Goal: Check status

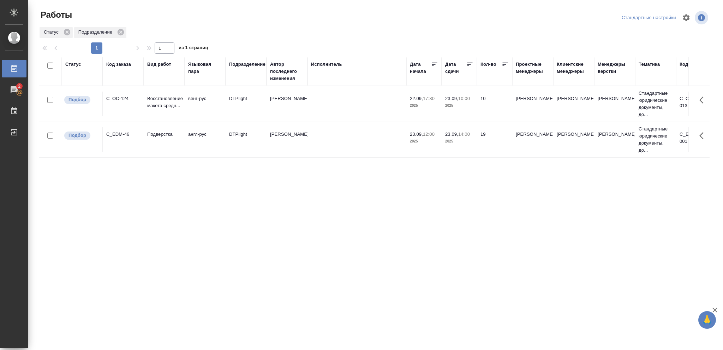
click at [474, 139] on td "23.09, 14:00 2025" at bounding box center [459, 139] width 35 height 25
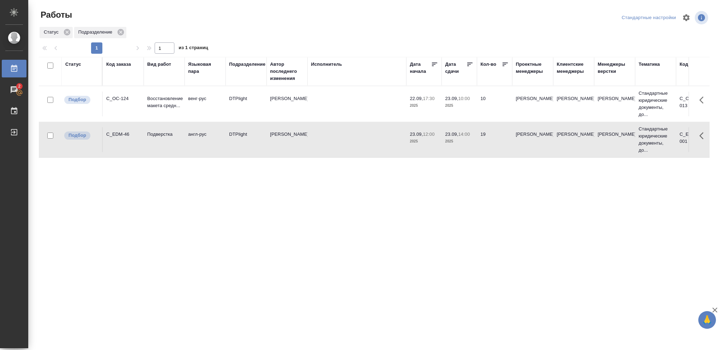
click at [474, 139] on td "23.09, 14:00 2025" at bounding box center [459, 139] width 35 height 25
click at [460, 108] on p "2025" at bounding box center [459, 105] width 28 height 7
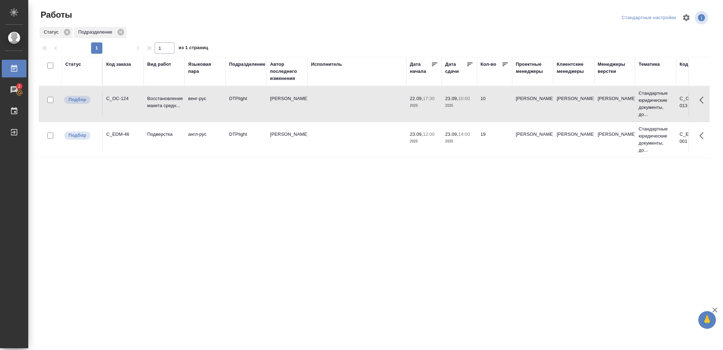
click at [460, 108] on p "2025" at bounding box center [459, 105] width 28 height 7
click at [73, 65] on div "Статус" at bounding box center [73, 64] width 16 height 7
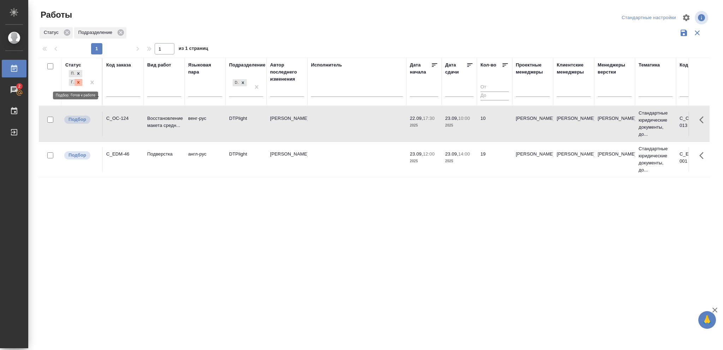
click at [76, 83] on icon at bounding box center [78, 82] width 5 height 5
click at [243, 81] on icon at bounding box center [243, 80] width 2 height 2
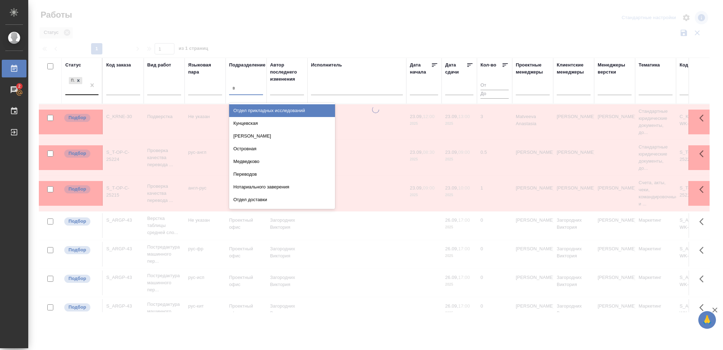
type input "ве"
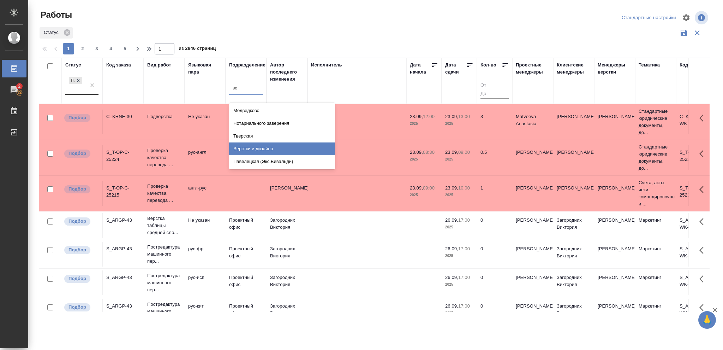
click at [261, 146] on div "Верстки и дизайна" at bounding box center [282, 148] width 106 height 13
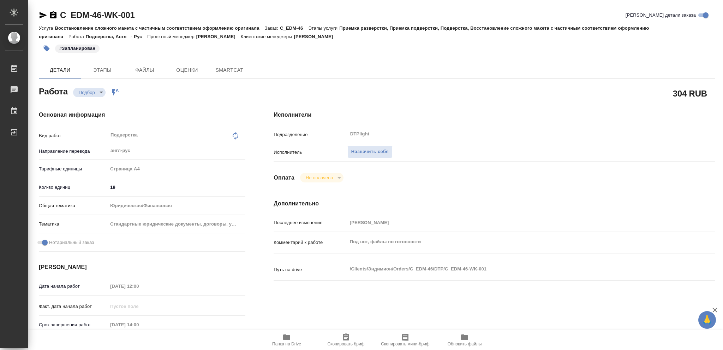
type textarea "x"
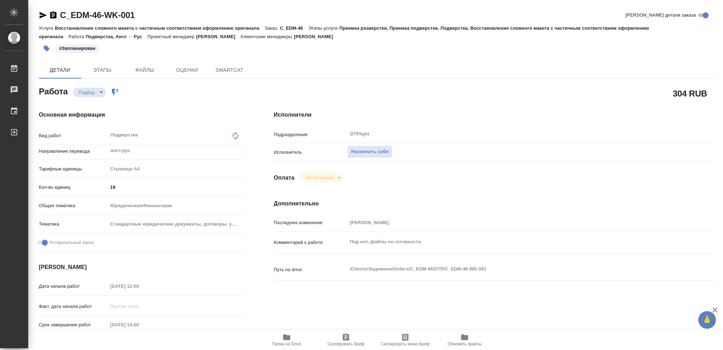
type textarea "x"
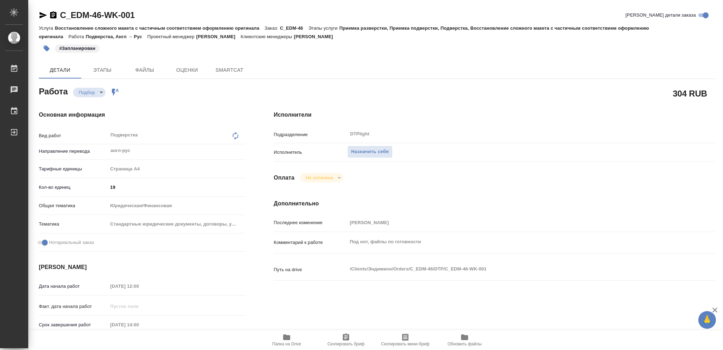
type textarea "x"
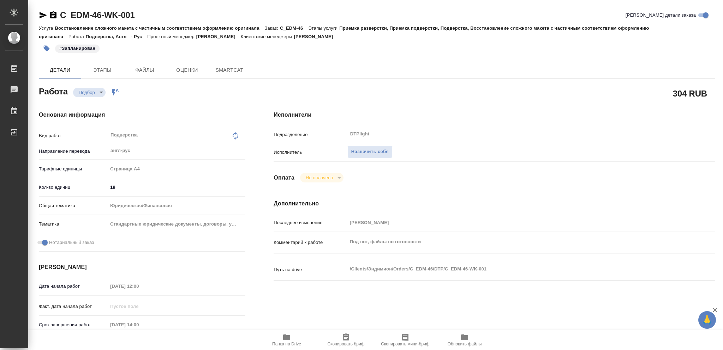
type textarea "x"
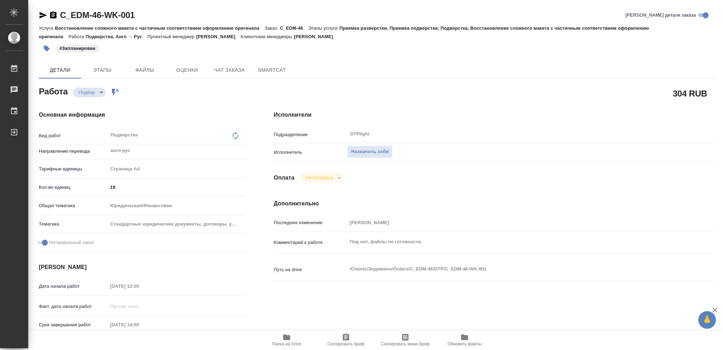
type textarea "x"
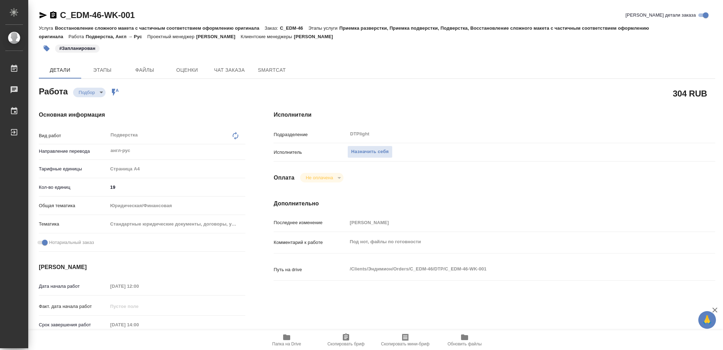
type textarea "x"
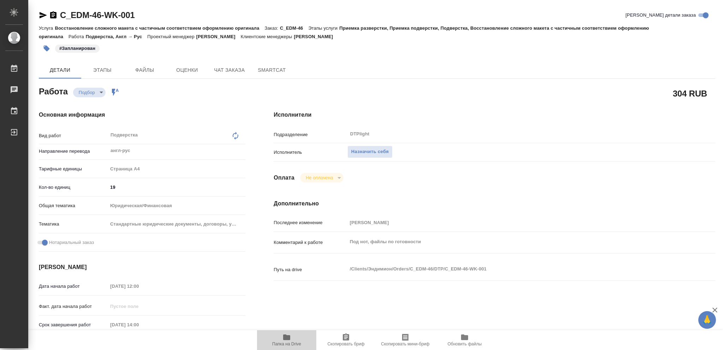
click at [286, 336] on icon "button" at bounding box center [286, 337] width 7 height 6
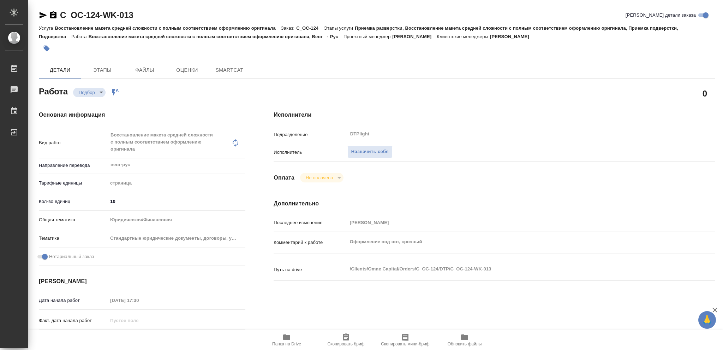
type textarea "x"
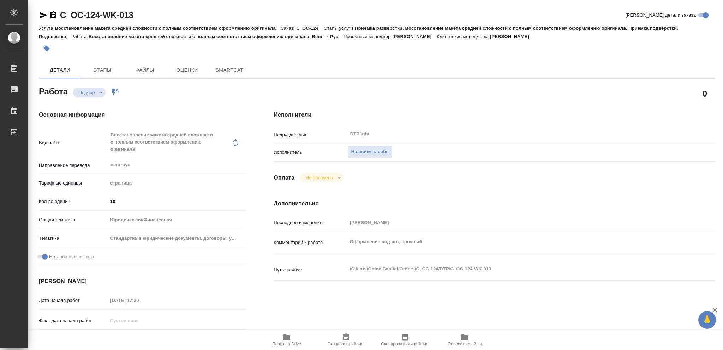
type textarea "x"
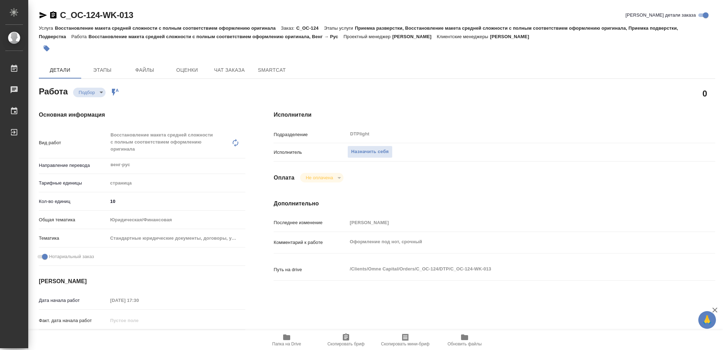
click at [288, 337] on icon "button" at bounding box center [286, 337] width 7 height 6
type textarea "x"
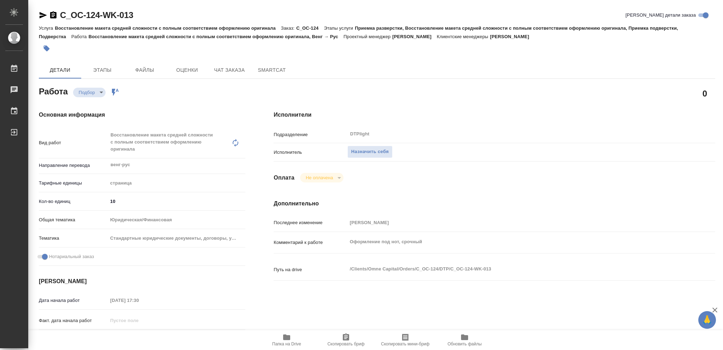
type textarea "x"
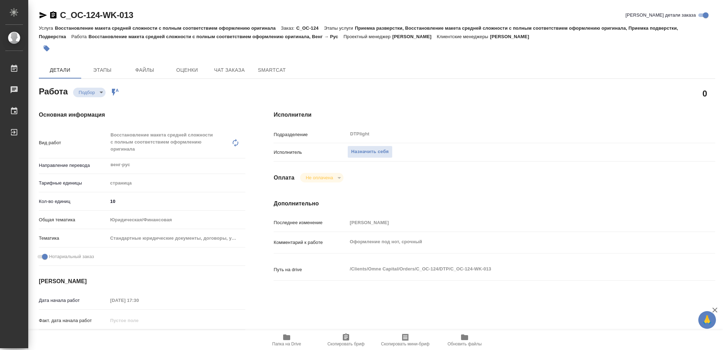
type textarea "x"
